Goal: Information Seeking & Learning: Learn about a topic

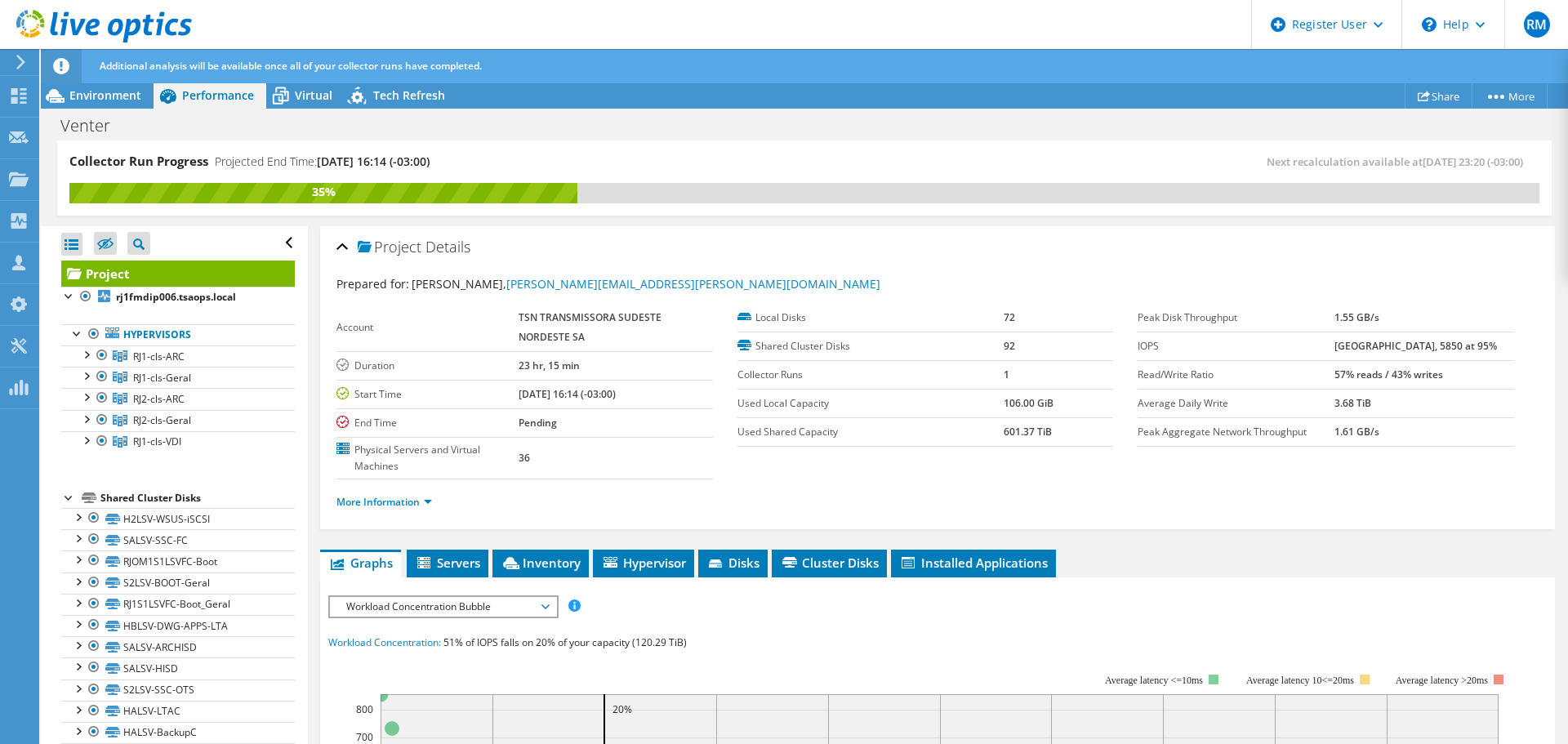
scroll to position [81, 0]
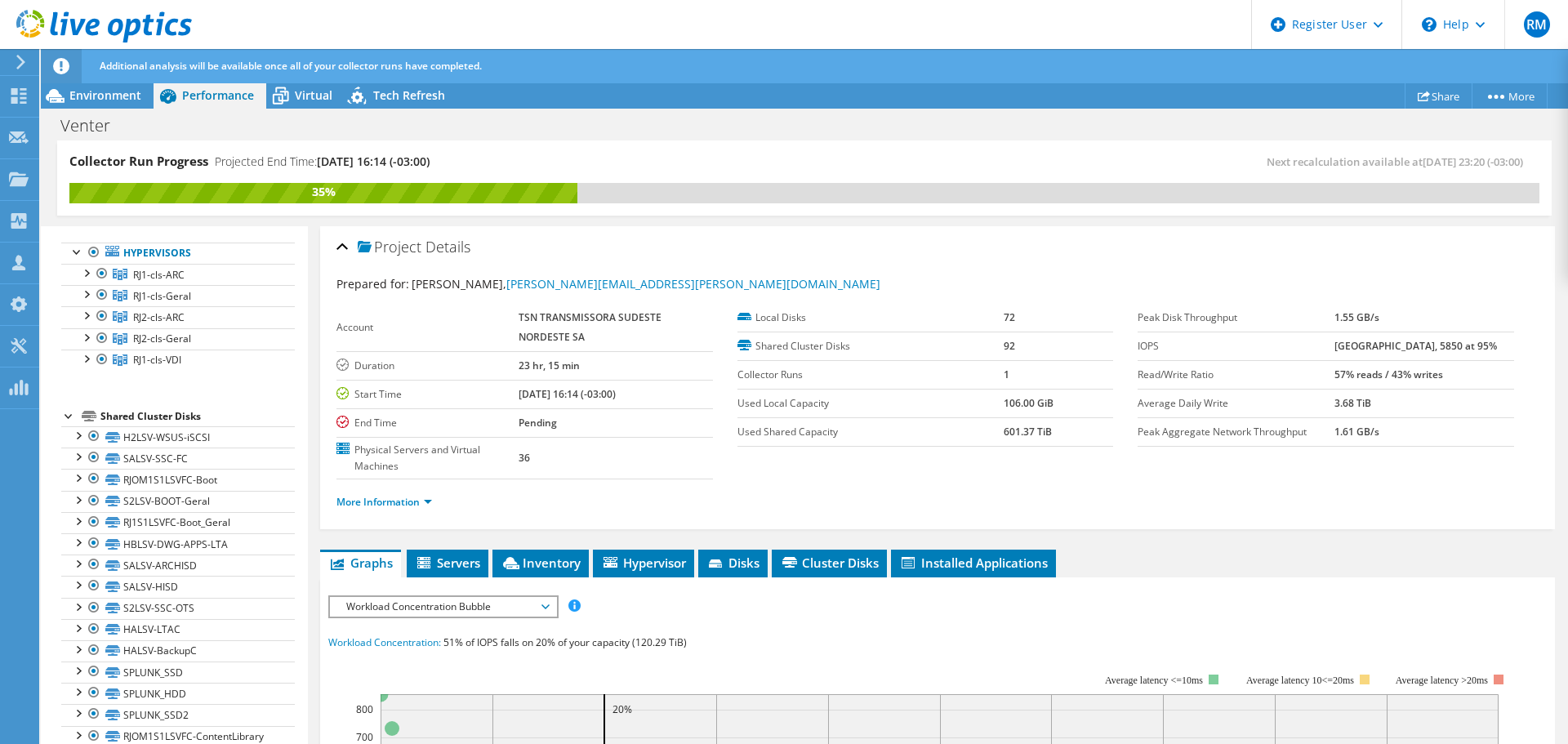
click at [115, 35] on use at bounding box center [104, 26] width 175 height 32
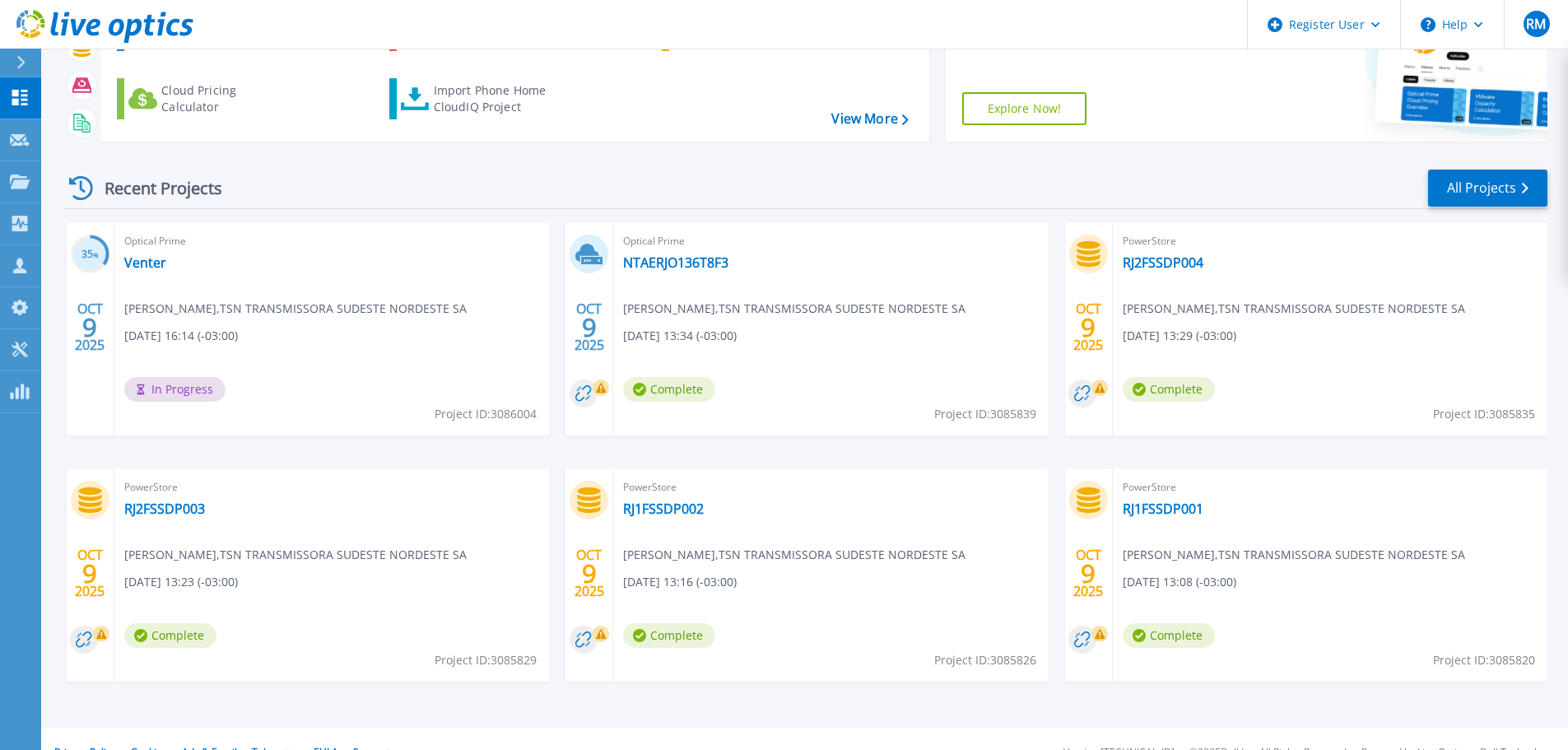
scroll to position [162, 0]
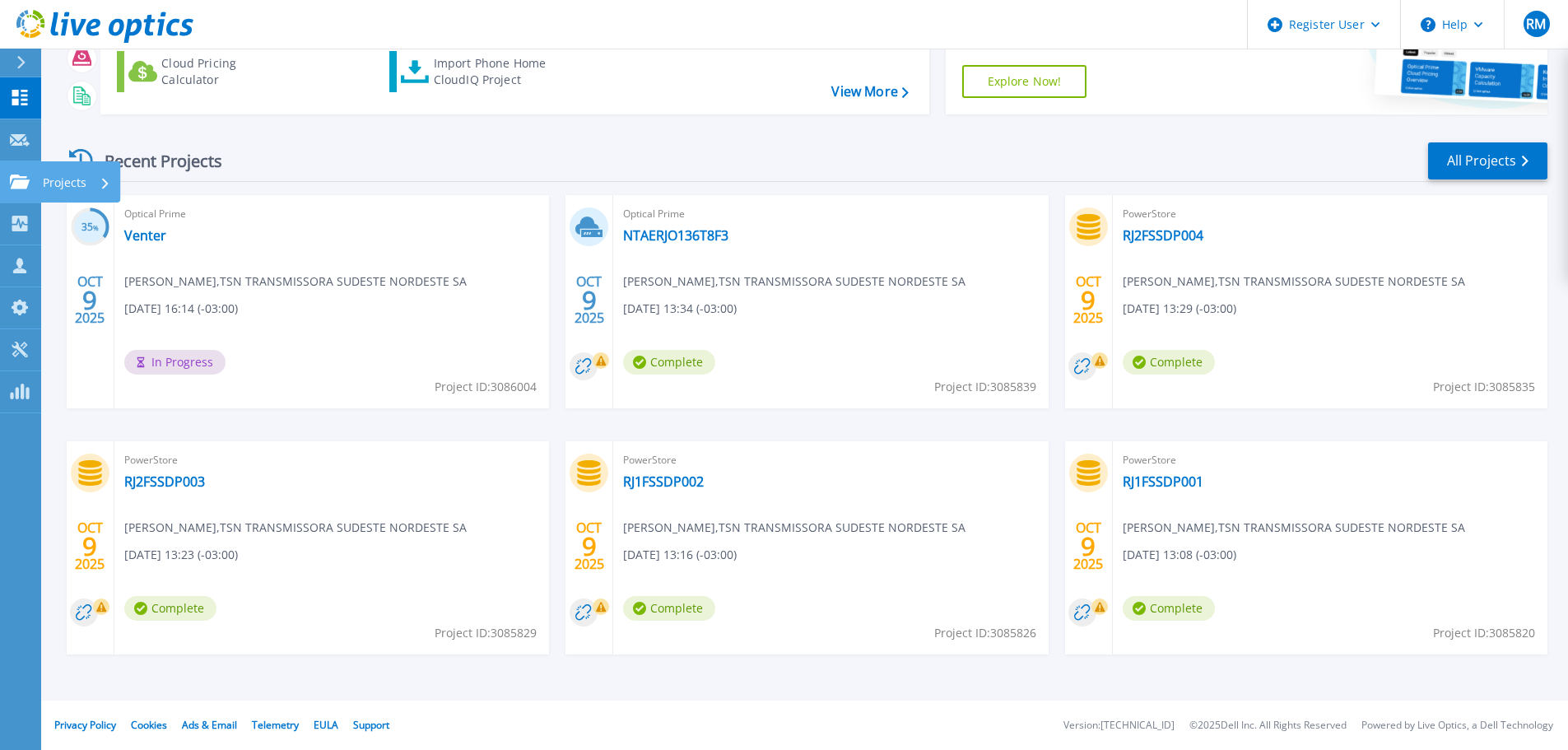
click at [7, 187] on link "Projects Projects" at bounding box center [21, 182] width 41 height 42
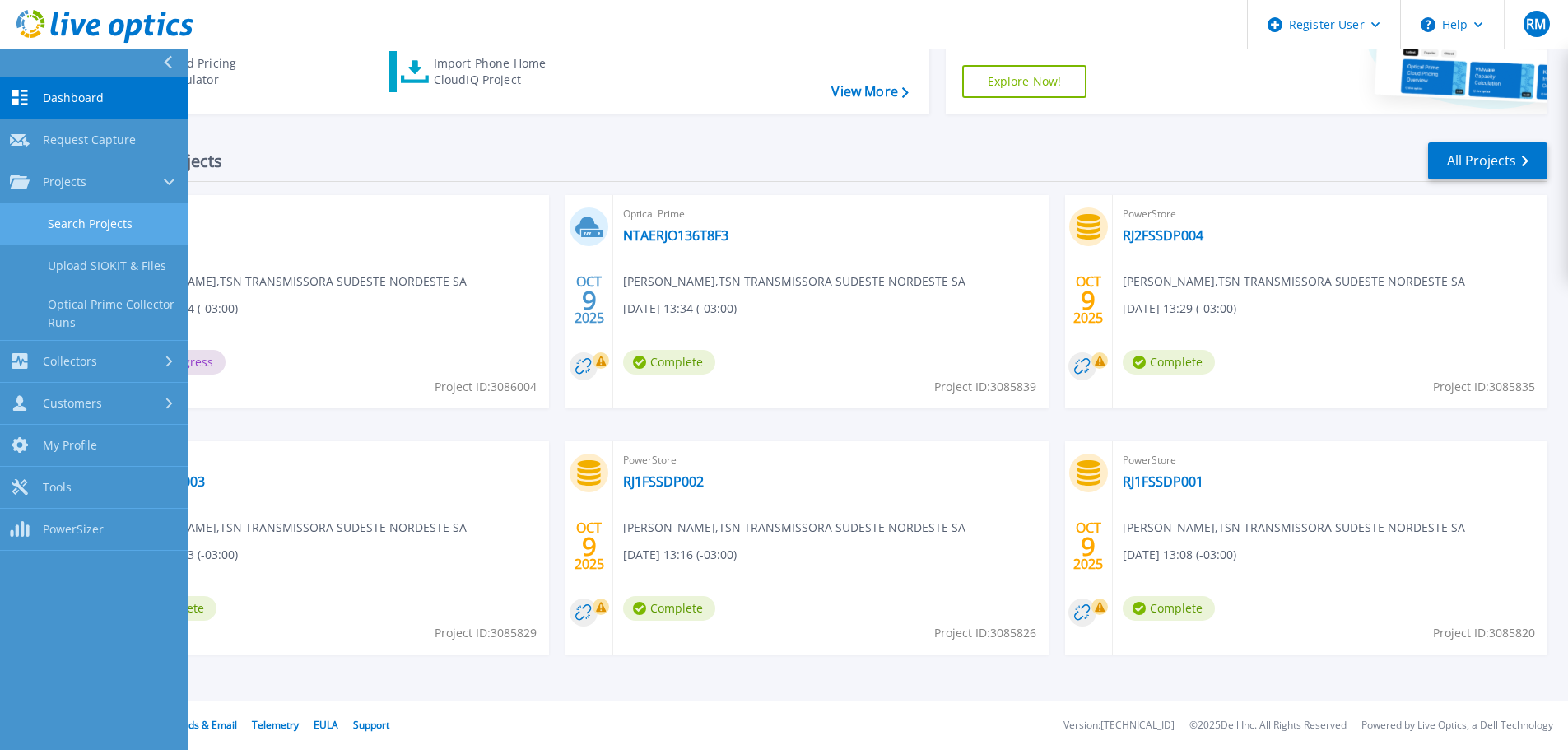
click at [101, 219] on link "Search Projects" at bounding box center [94, 224] width 188 height 42
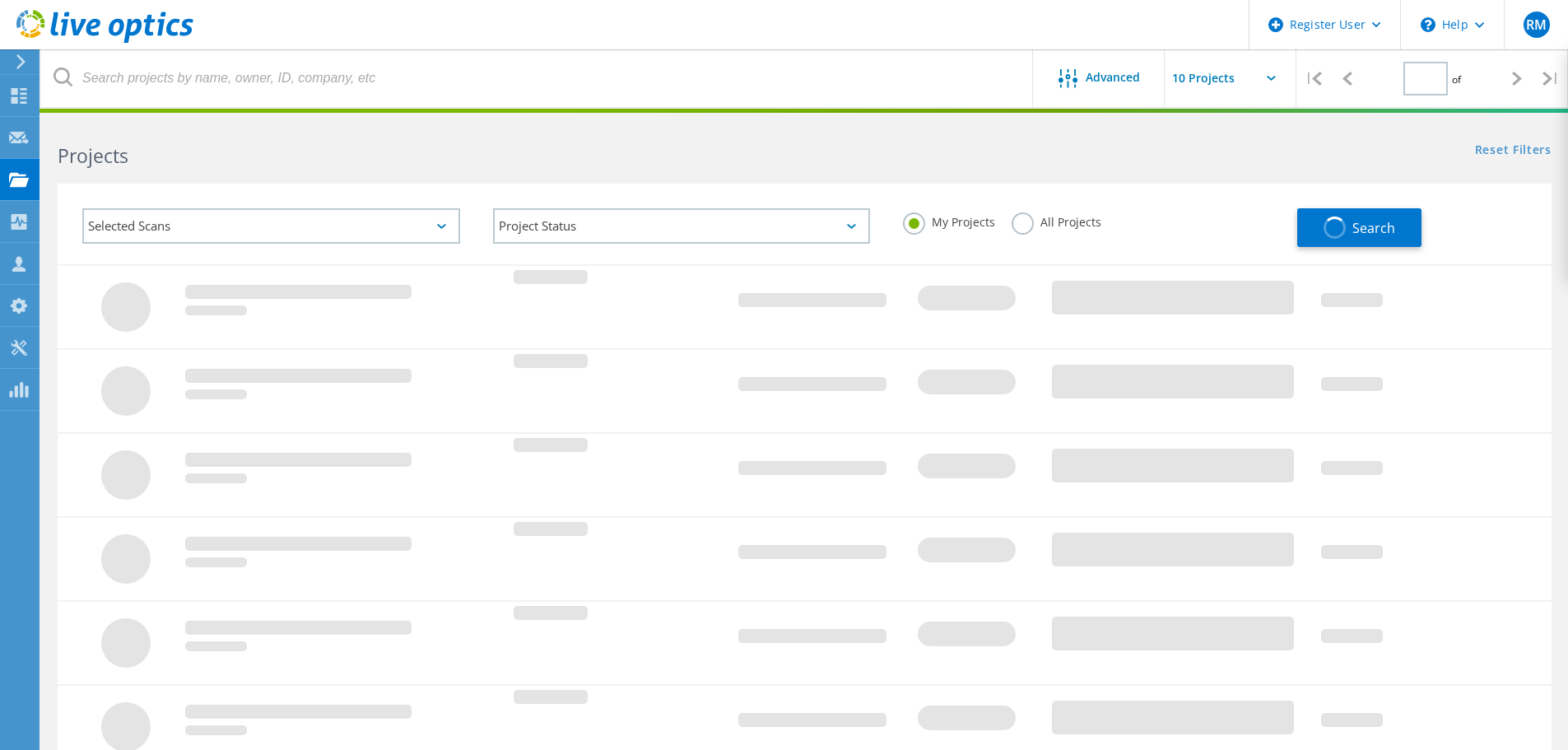
type input "1"
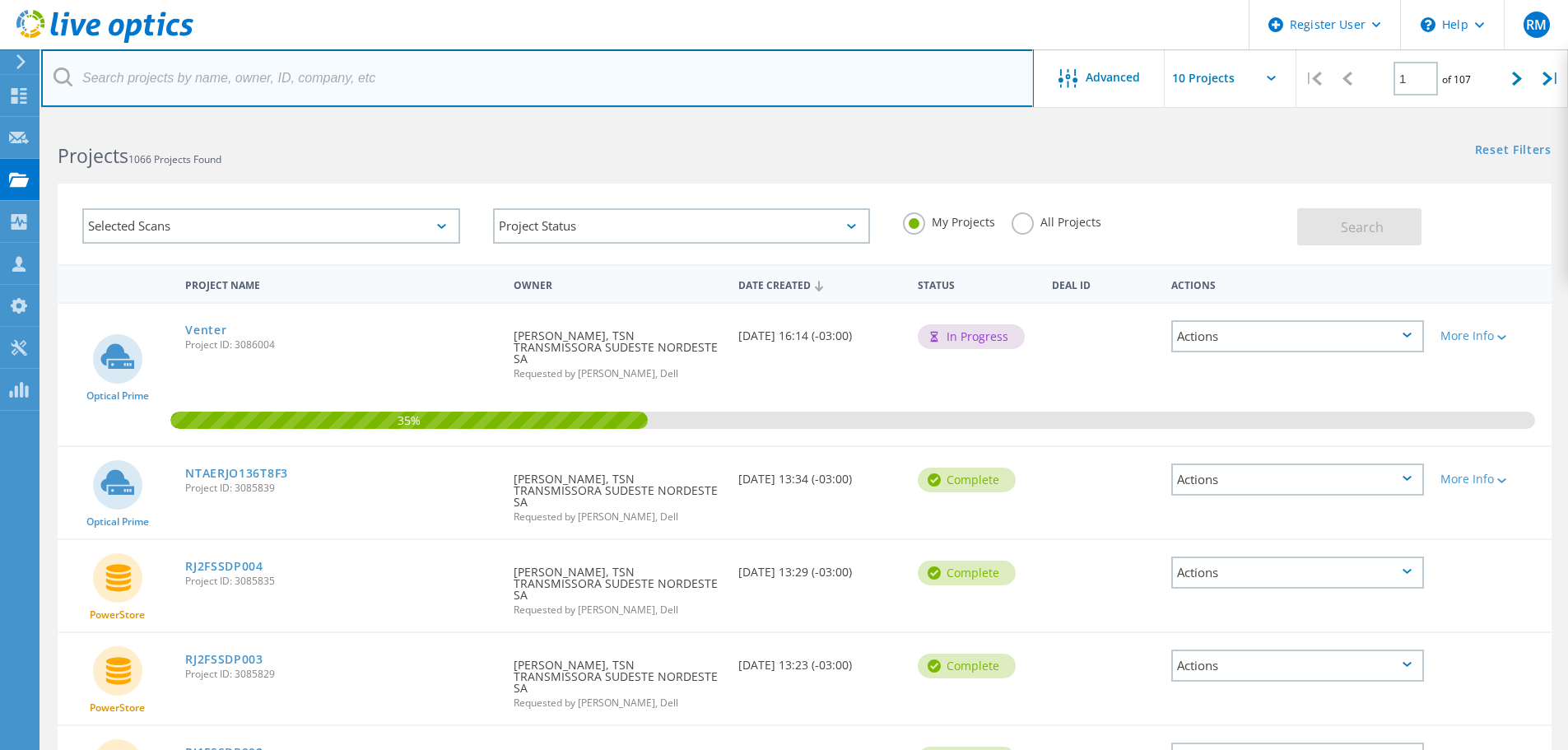
click at [390, 81] on input "text" at bounding box center [537, 78] width 992 height 58
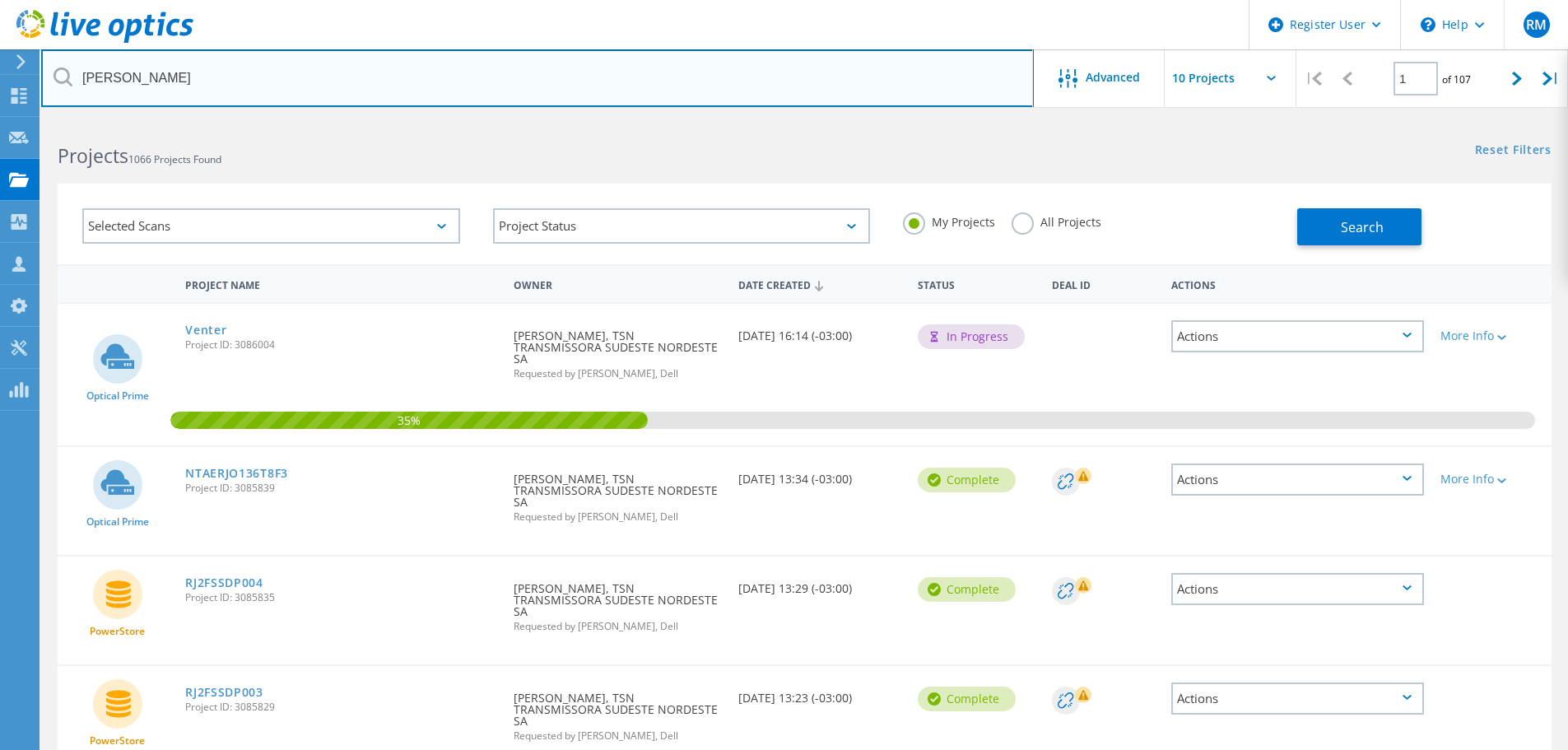
type input "venancio"
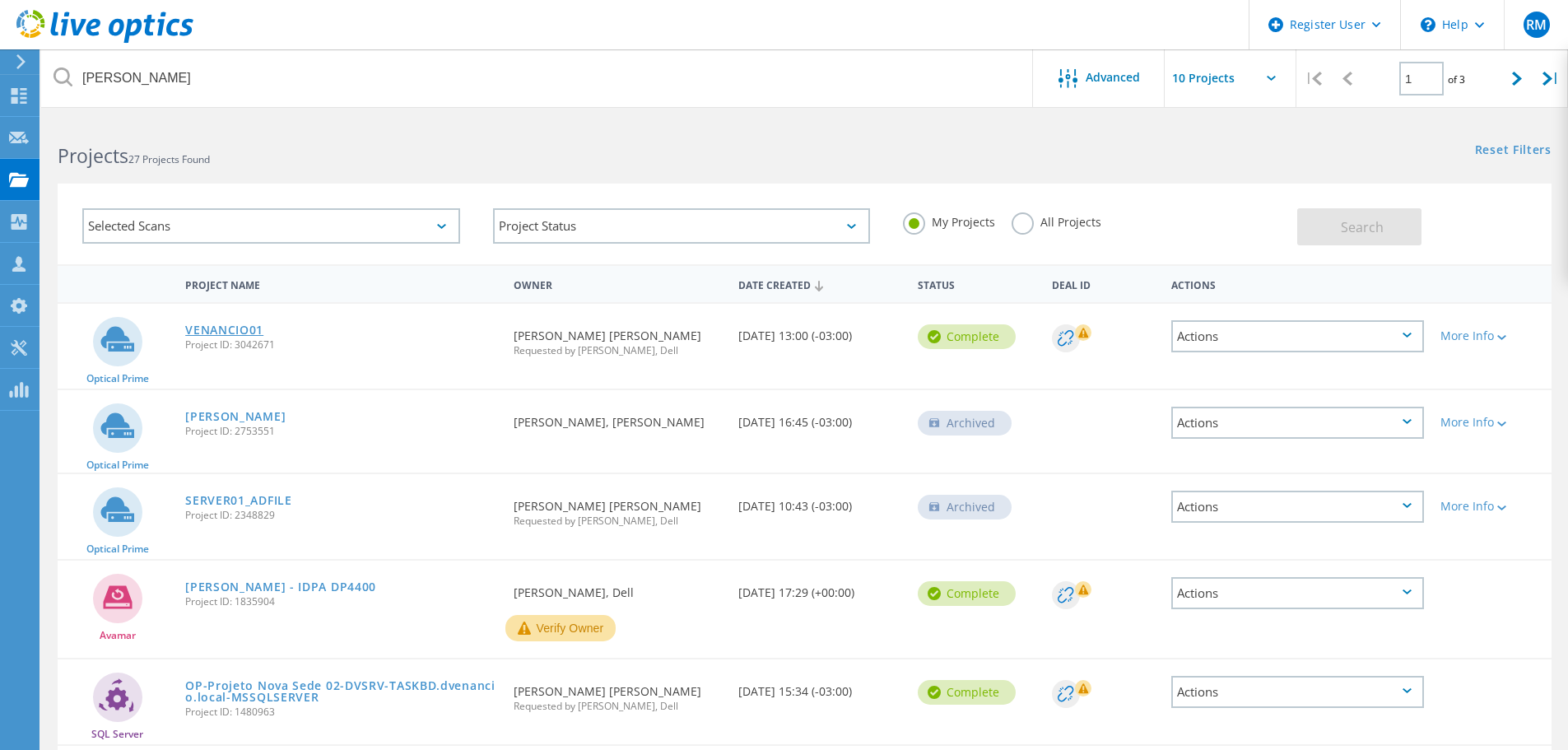
click at [220, 328] on link "VENANCIO01" at bounding box center [224, 329] width 78 height 11
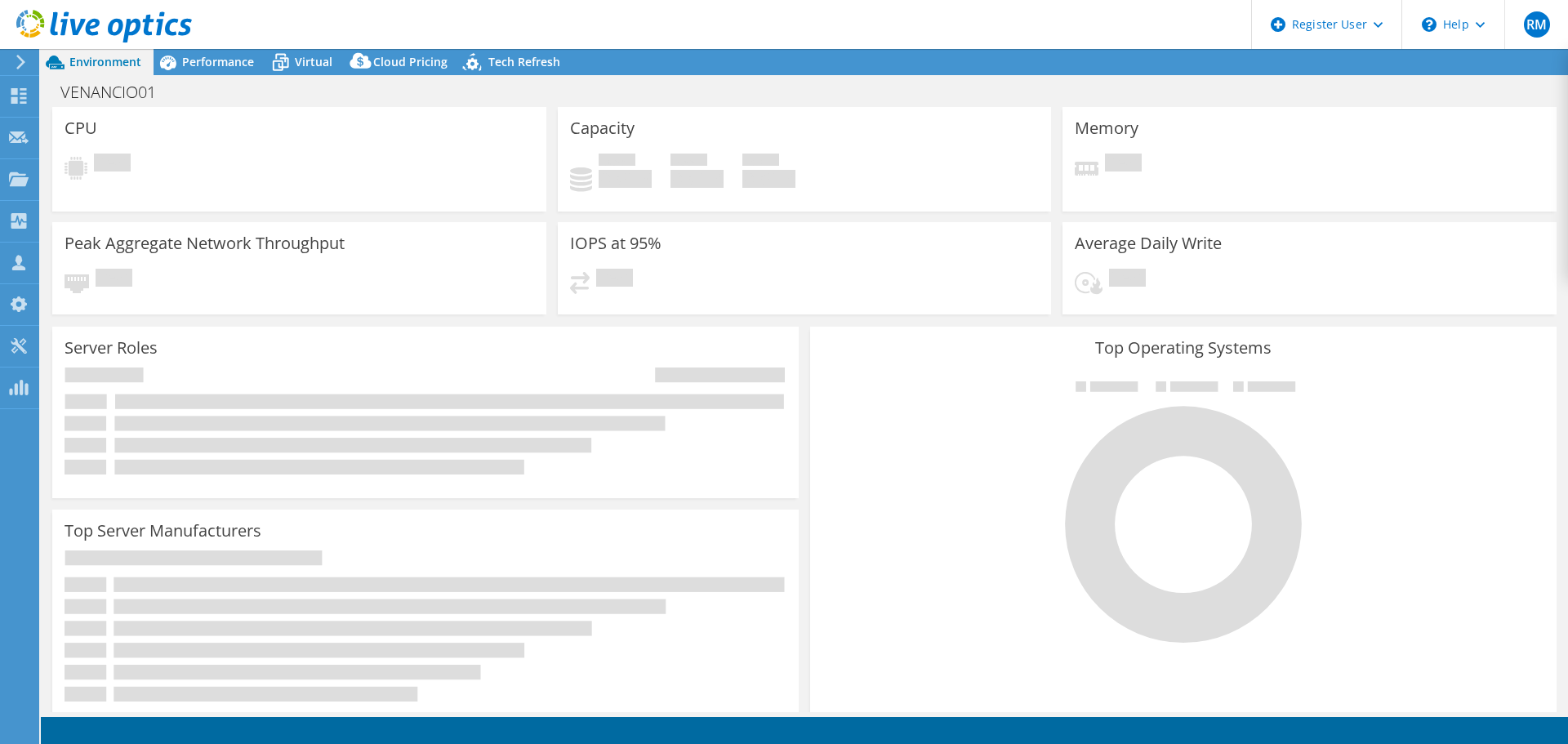
select select "SouthAmerica"
select select "BRL"
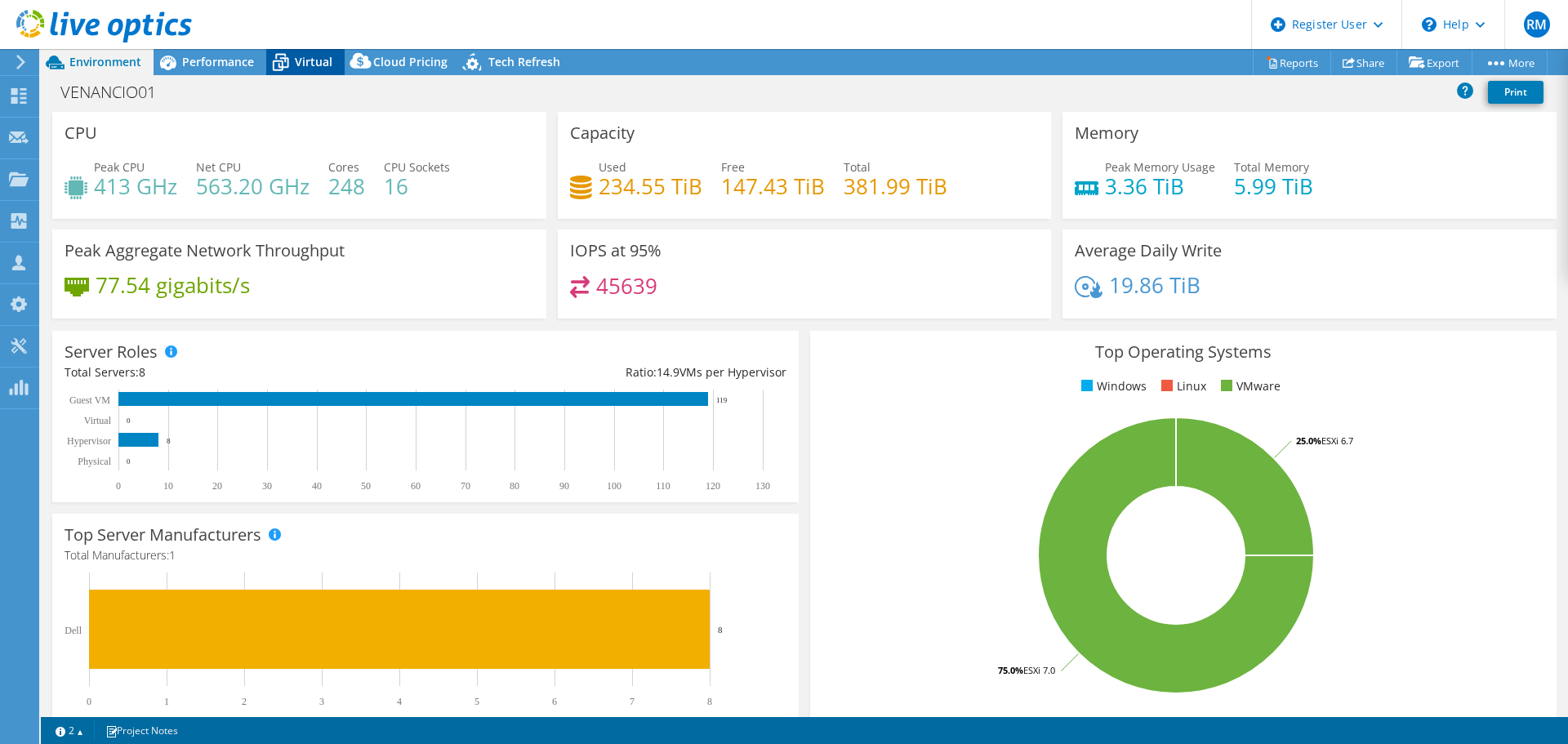
click at [322, 74] on div "Virtual" at bounding box center [305, 62] width 79 height 27
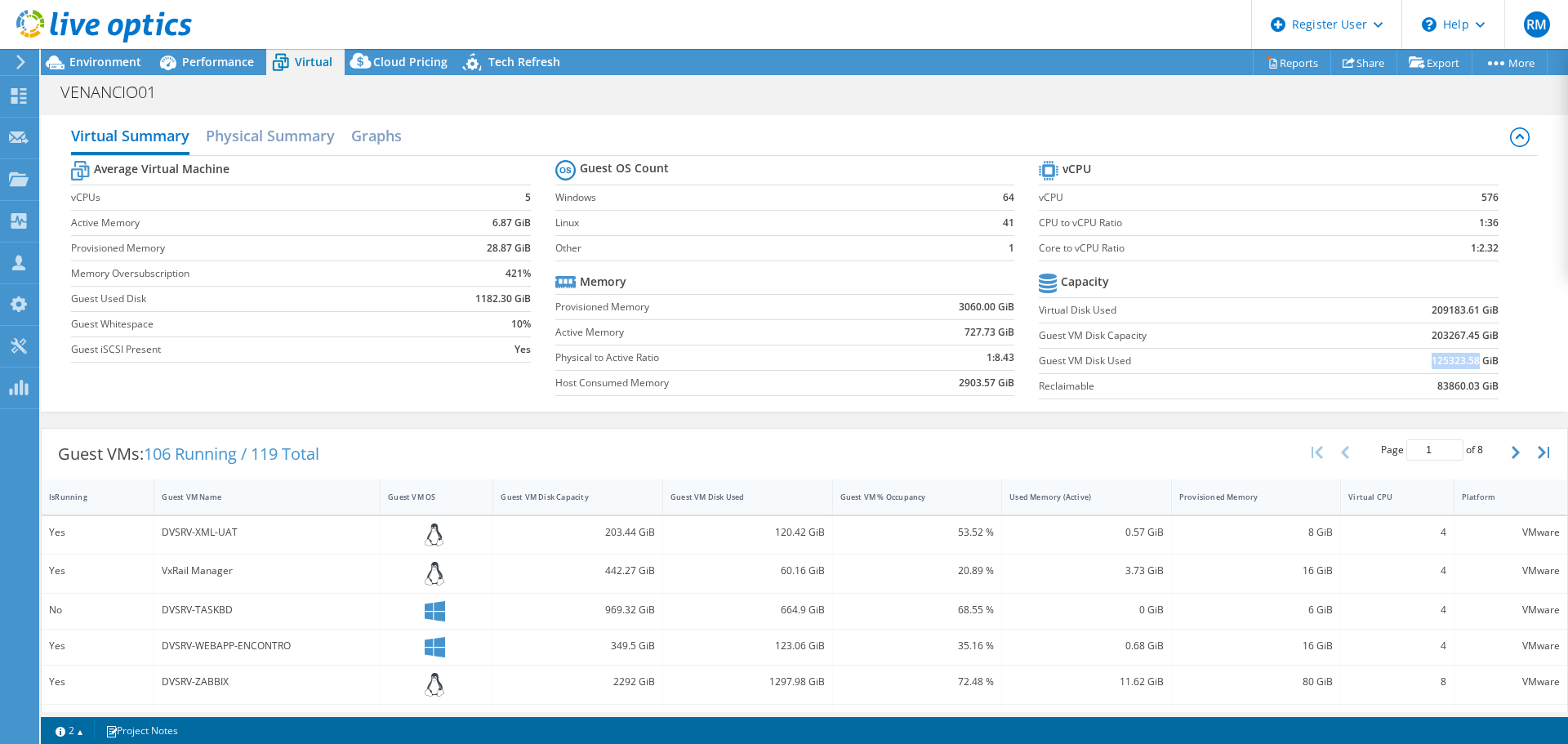
drag, startPoint x: 1417, startPoint y: 359, endPoint x: 1465, endPoint y: 359, distance: 48.0
click at [1465, 359] on td "125323.58 GiB" at bounding box center [1414, 361] width 169 height 26
click at [245, 52] on div "Performance" at bounding box center [210, 62] width 113 height 27
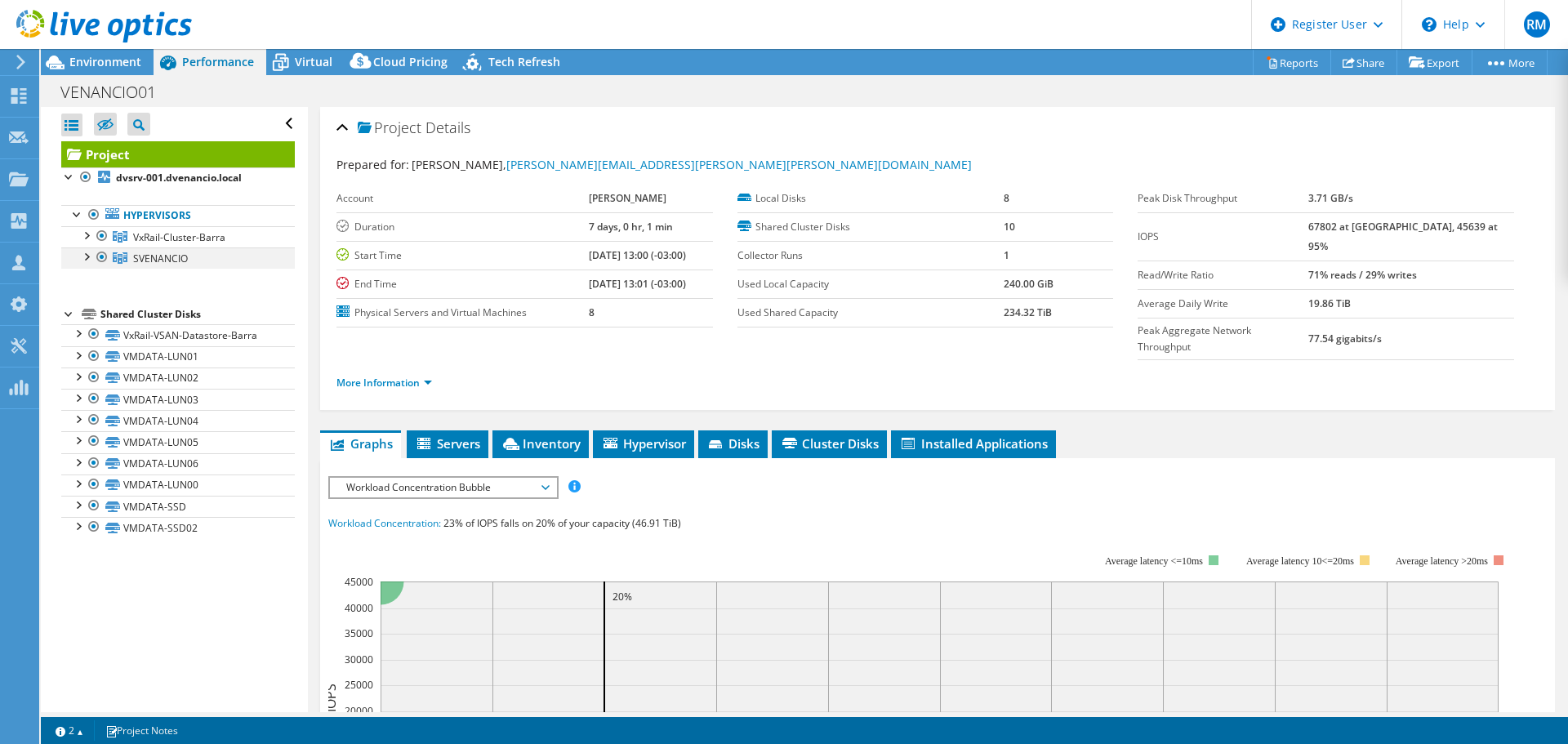
click at [85, 259] on div at bounding box center [86, 255] width 16 height 16
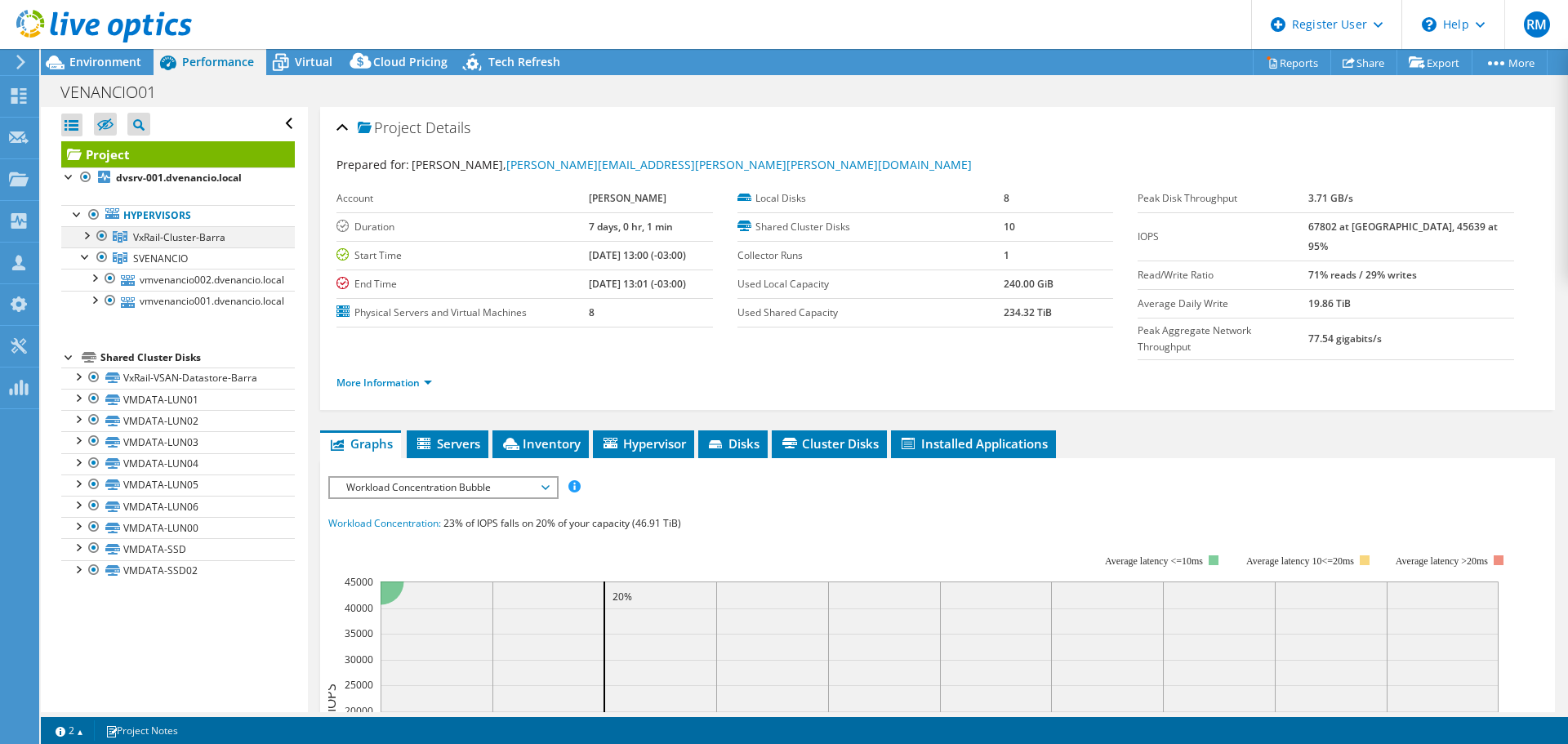
click at [83, 232] on div at bounding box center [86, 233] width 16 height 16
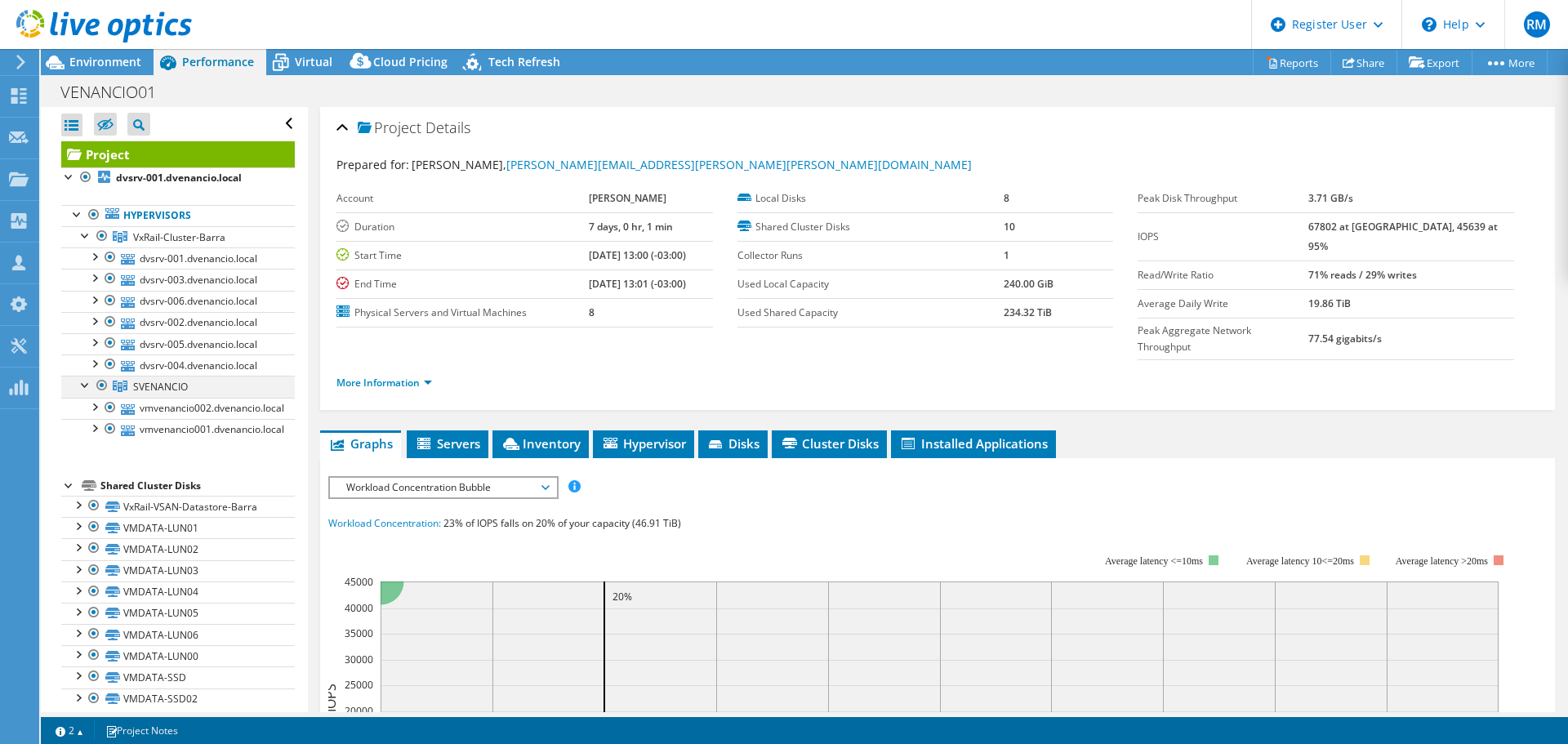
click at [98, 387] on div at bounding box center [102, 385] width 16 height 20
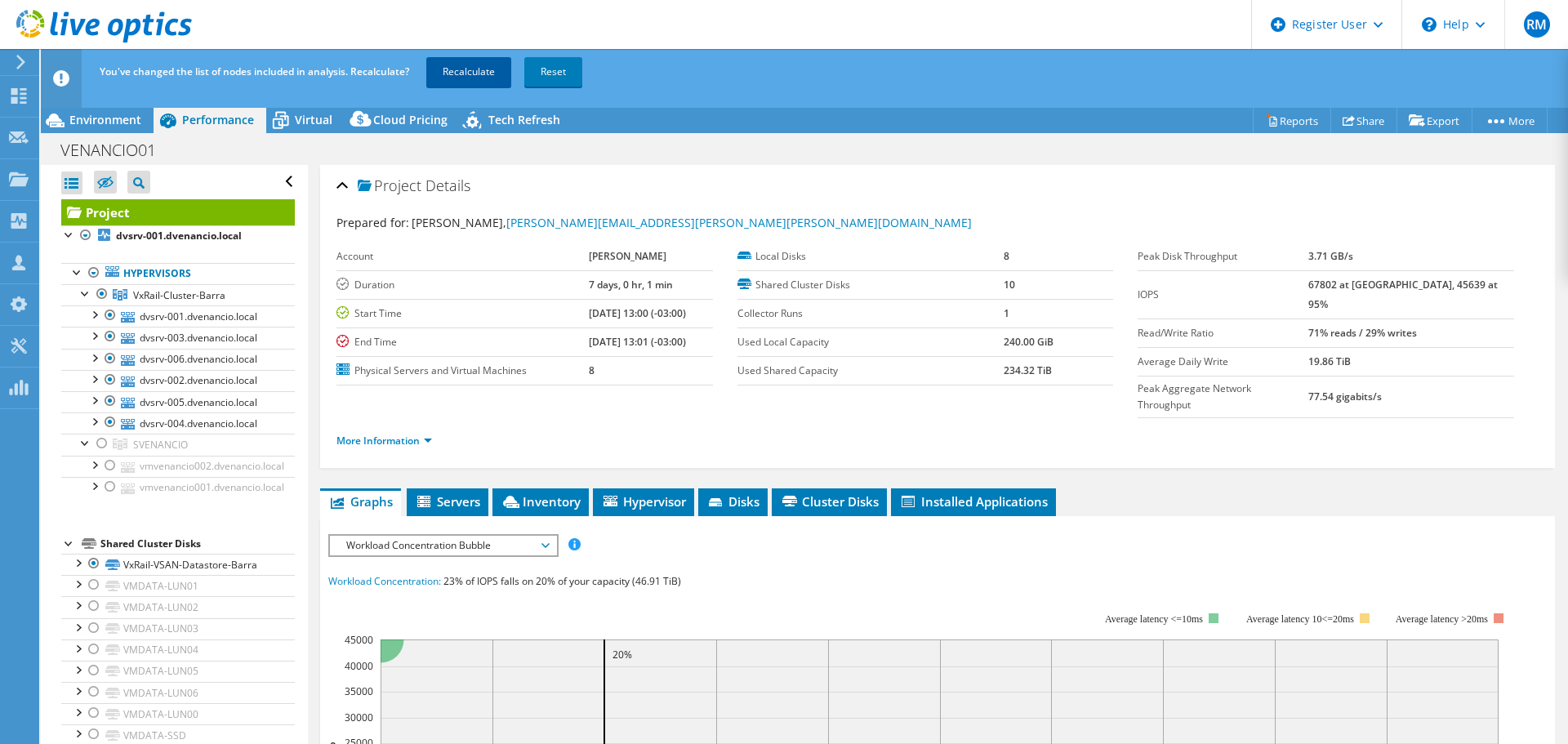
click at [442, 70] on link "Recalculate" at bounding box center [468, 72] width 85 height 29
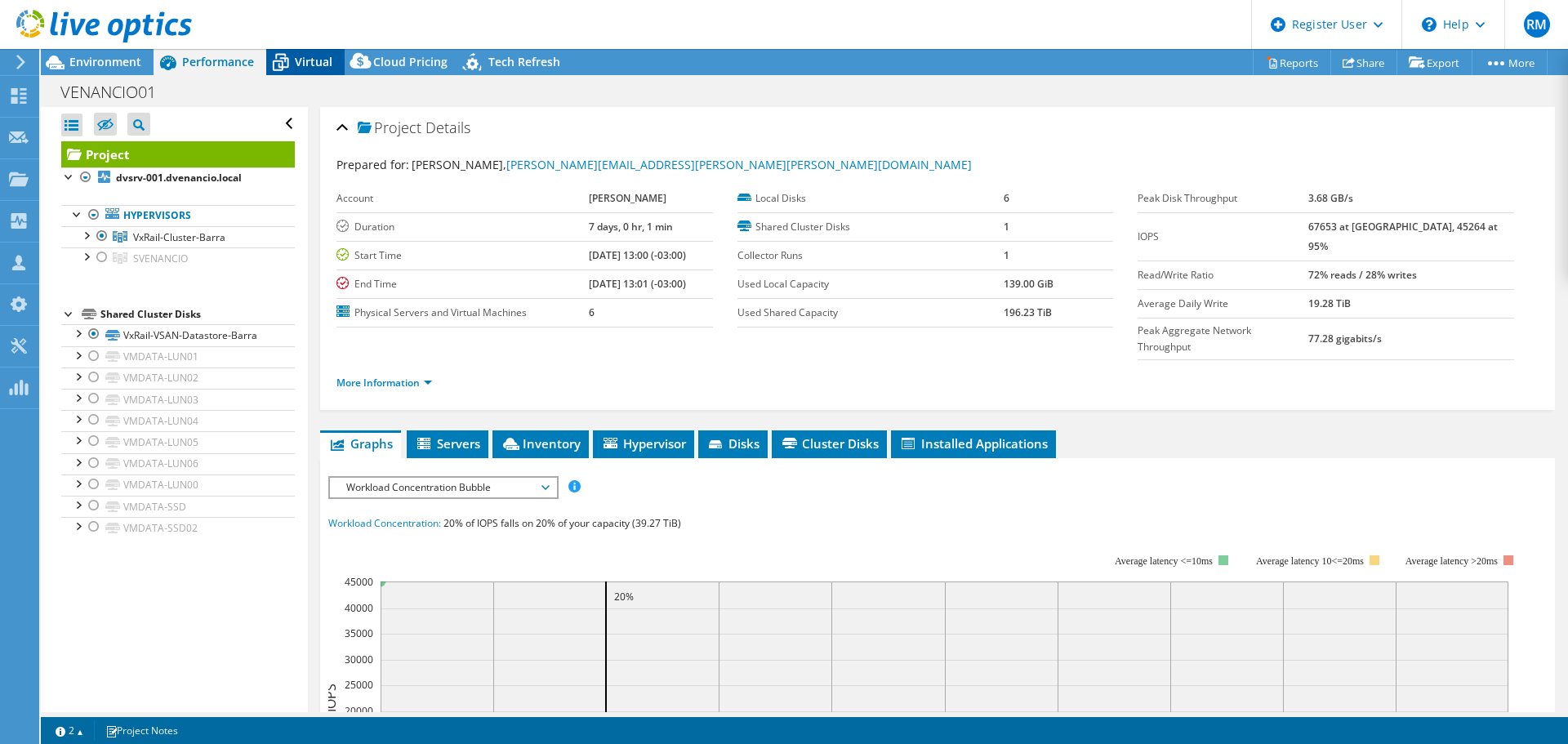
click at [329, 62] on span "Virtual" at bounding box center [314, 62] width 38 height 15
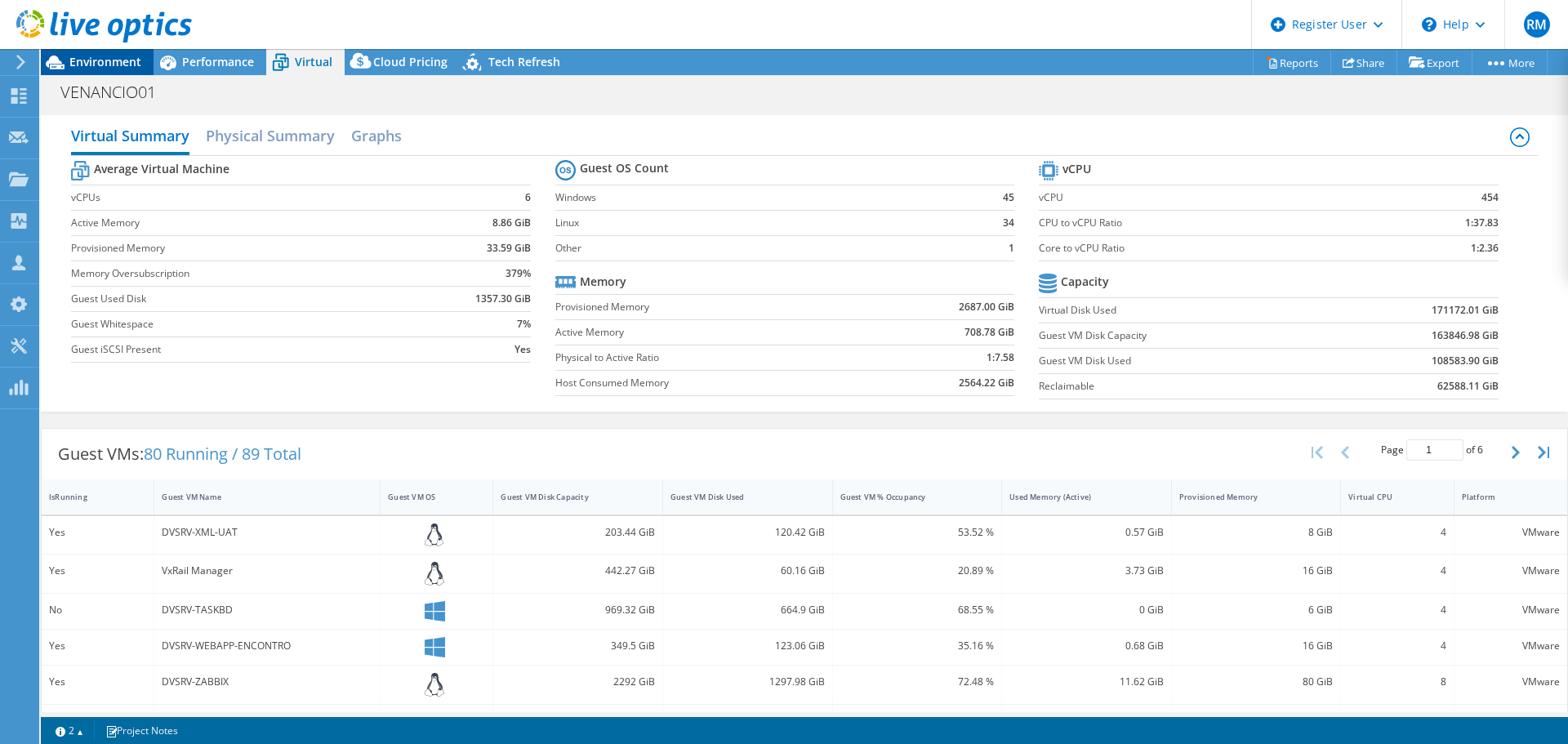
click at [63, 63] on icon at bounding box center [55, 62] width 28 height 28
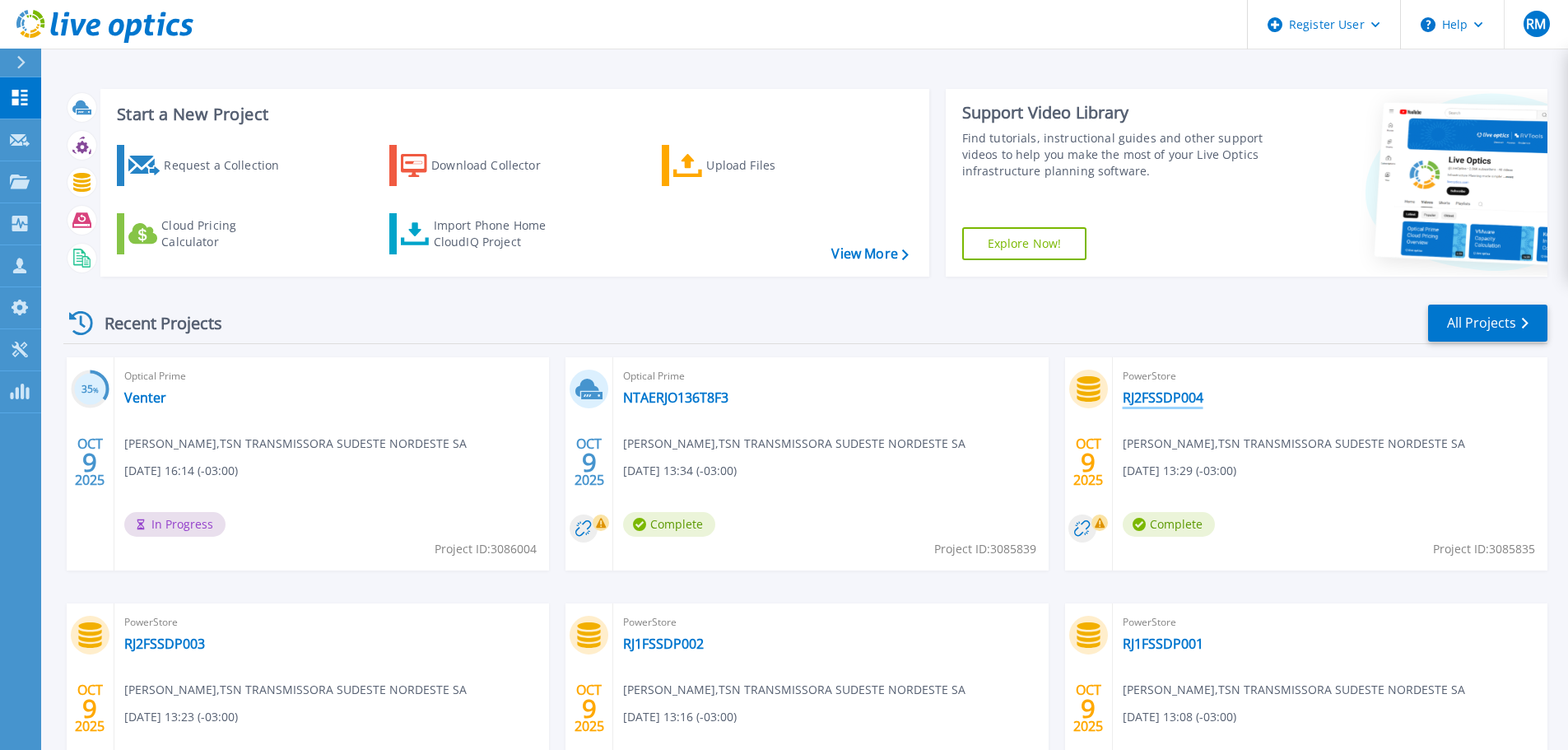
click at [1139, 396] on link "RJ2FSSDP004" at bounding box center [1163, 397] width 81 height 16
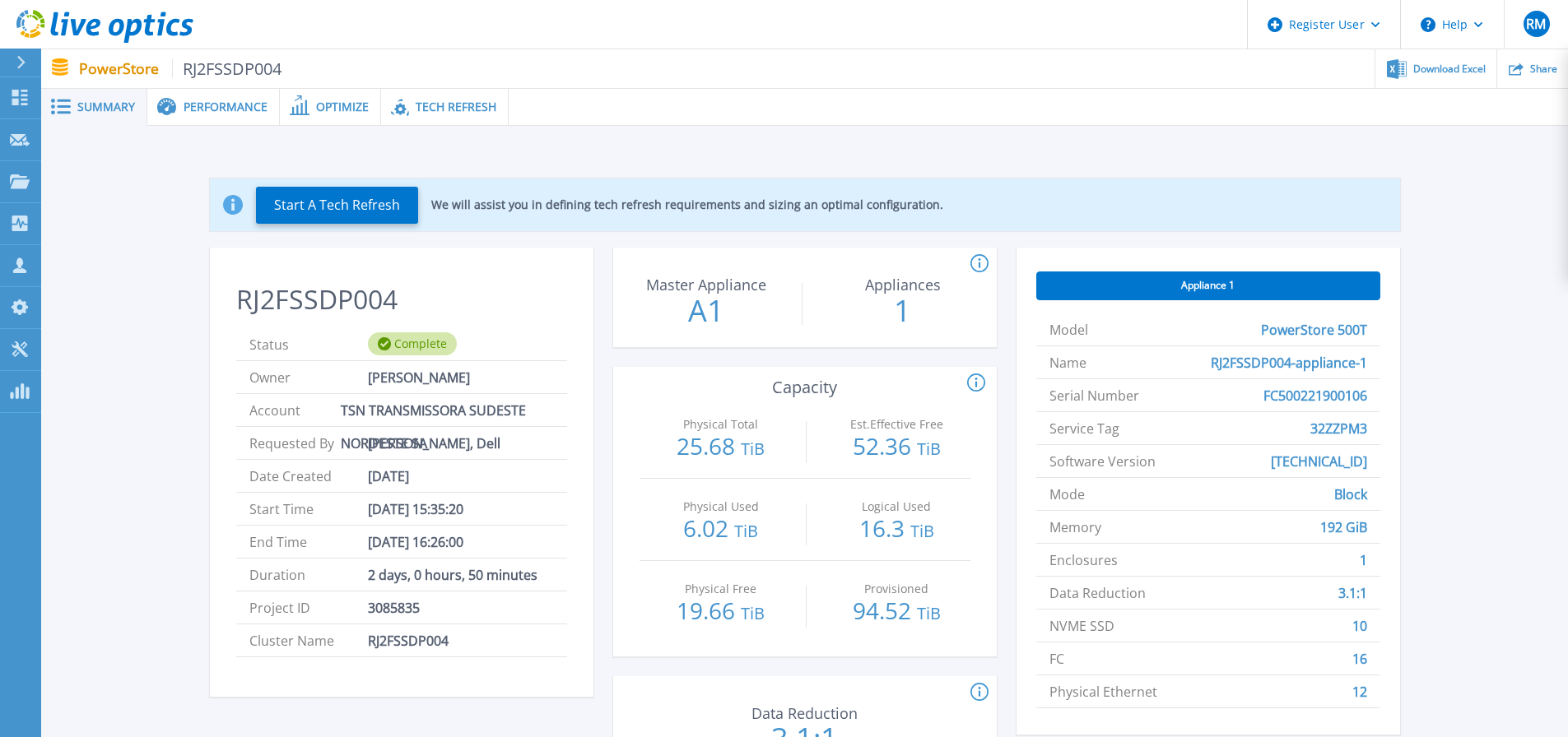
click at [249, 72] on span "RJ2FSSDP004" at bounding box center [228, 69] width 110 height 19
click at [251, 68] on span "RJ2FSSDP004" at bounding box center [228, 69] width 110 height 19
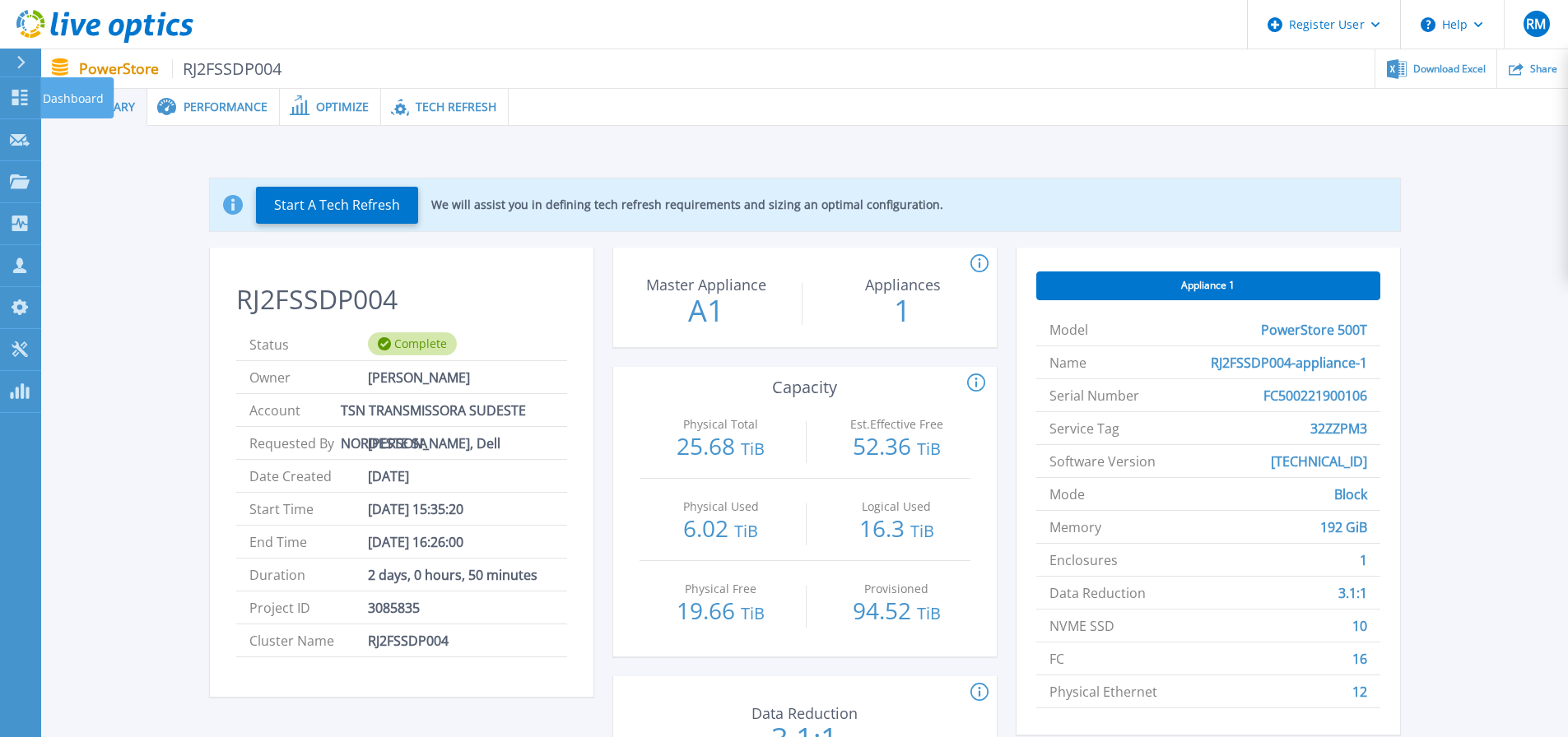
drag, startPoint x: 16, startPoint y: 91, endPoint x: 482, endPoint y: 201, distance: 478.8
click at [16, 91] on icon at bounding box center [20, 97] width 16 height 16
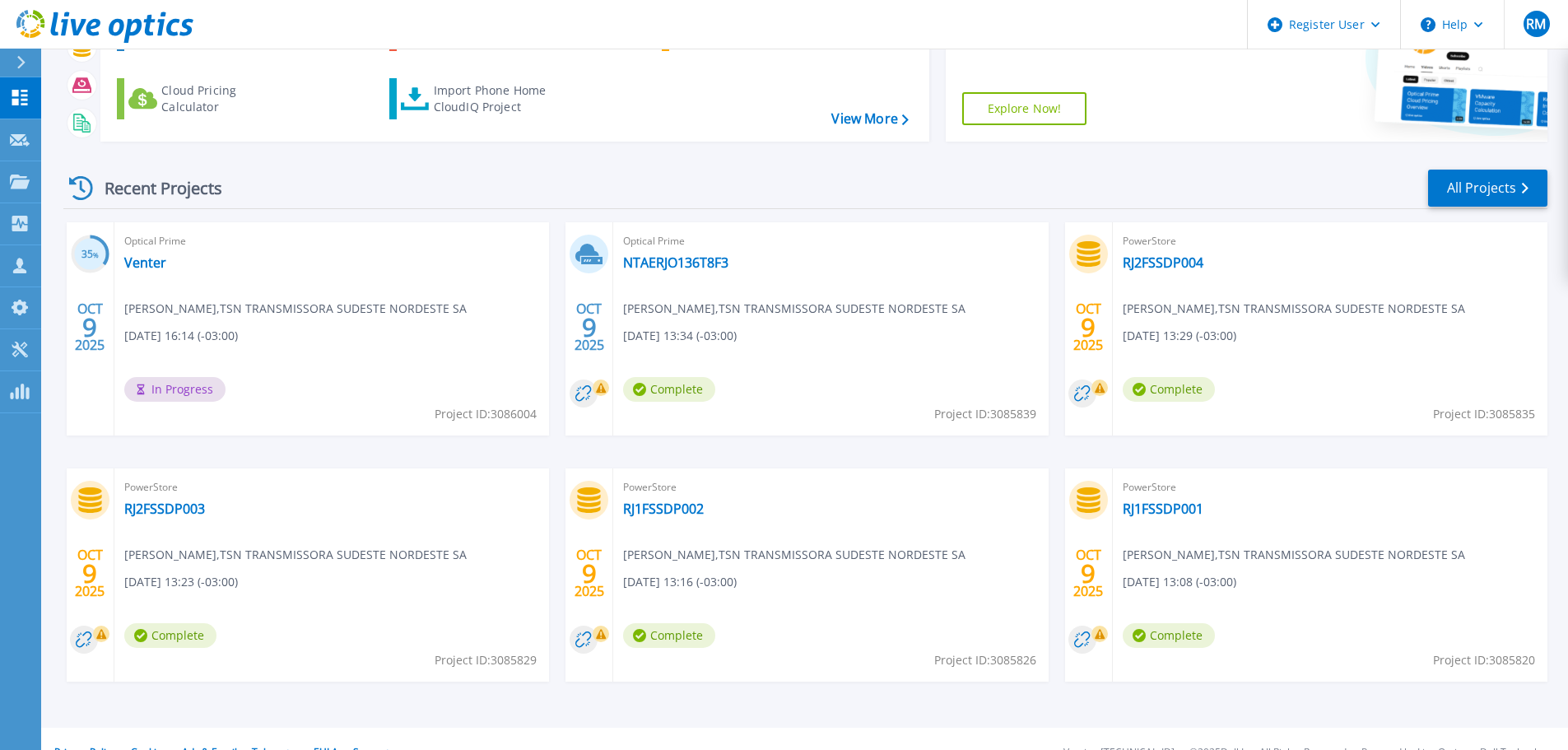
scroll to position [162, 0]
